Goal: Information Seeking & Learning: Check status

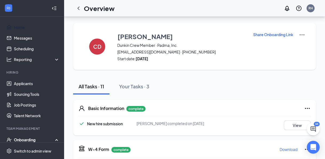
scroll to position [125, 0]
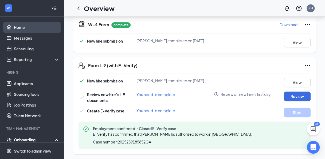
drag, startPoint x: 0, startPoint y: 0, endPoint x: 21, endPoint y: 29, distance: 36.2
click at [21, 29] on link "Home" at bounding box center [37, 27] width 46 height 11
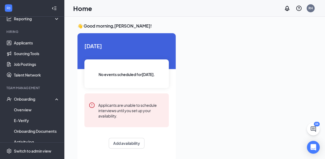
scroll to position [43, 0]
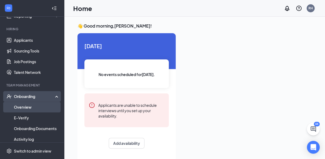
click at [40, 106] on link "Overview" at bounding box center [37, 107] width 46 height 11
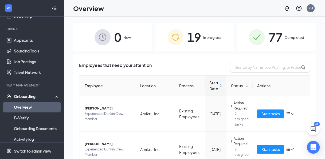
click at [138, 43] on div "0 New" at bounding box center [112, 37] width 79 height 28
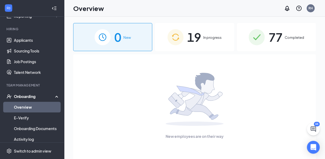
click at [187, 46] on span "19" at bounding box center [194, 37] width 14 height 18
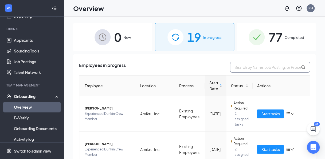
click at [238, 67] on input "text" at bounding box center [270, 67] width 80 height 11
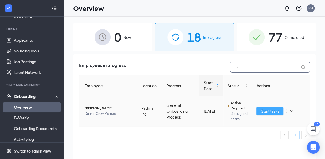
type input "L"
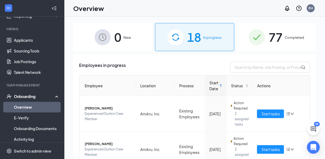
click at [25, 106] on link "Overview" at bounding box center [37, 107] width 46 height 11
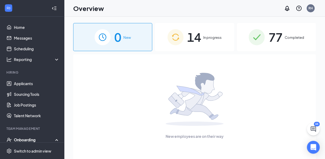
click at [200, 40] on span "14" at bounding box center [194, 37] width 14 height 18
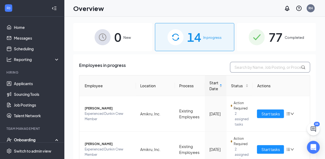
click at [247, 68] on input "text" at bounding box center [270, 67] width 80 height 11
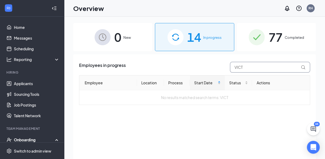
type input "VICT"
click at [259, 46] on div "77 Completed" at bounding box center [276, 37] width 79 height 28
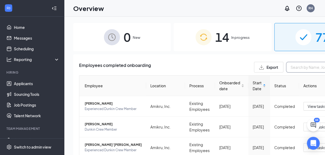
click at [286, 67] on input "text" at bounding box center [326, 67] width 80 height 11
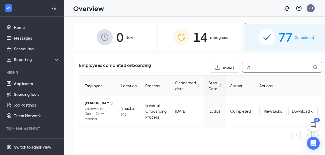
type input "V"
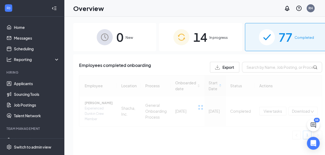
click at [189, 42] on div "14 In progress" at bounding box center [200, 37] width 83 height 28
